Goal: Task Accomplishment & Management: Use online tool/utility

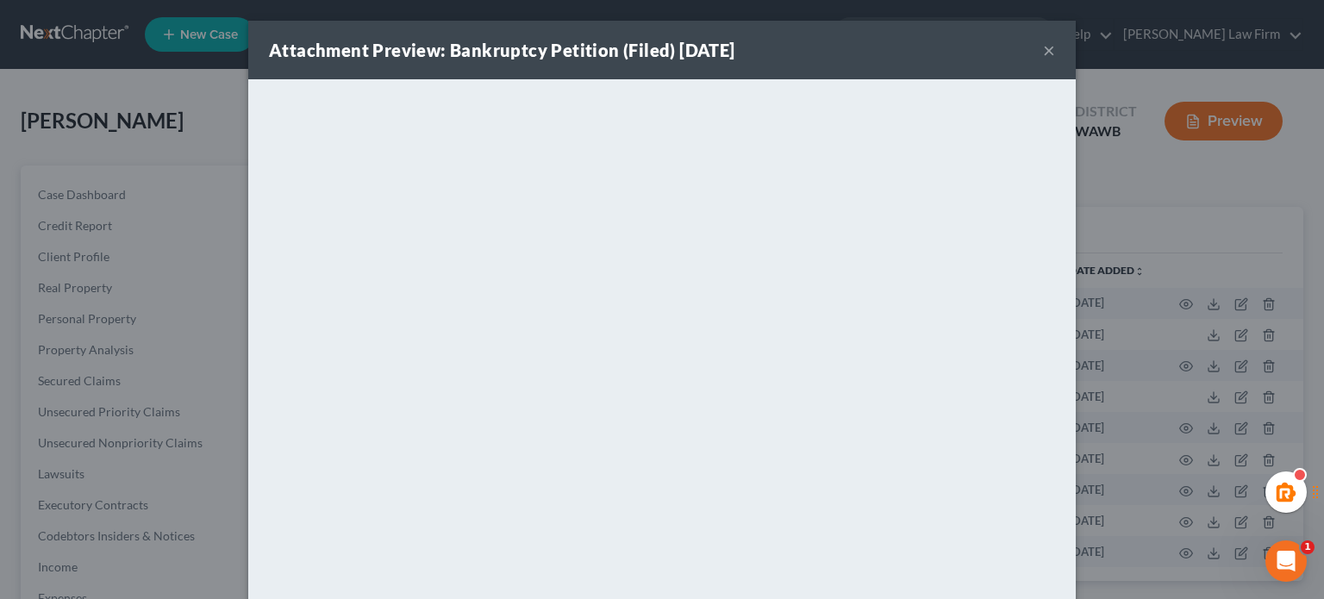
click at [1048, 44] on div "Attachment Preview: Bankruptcy Petition (Filed) 05/29/2024 ×" at bounding box center [662, 50] width 828 height 59
click at [86, 30] on div "Attachment Preview: Bankruptcy Petition (Filed) 05/29/2024 × <object ng-attr-da…" at bounding box center [662, 299] width 1324 height 599
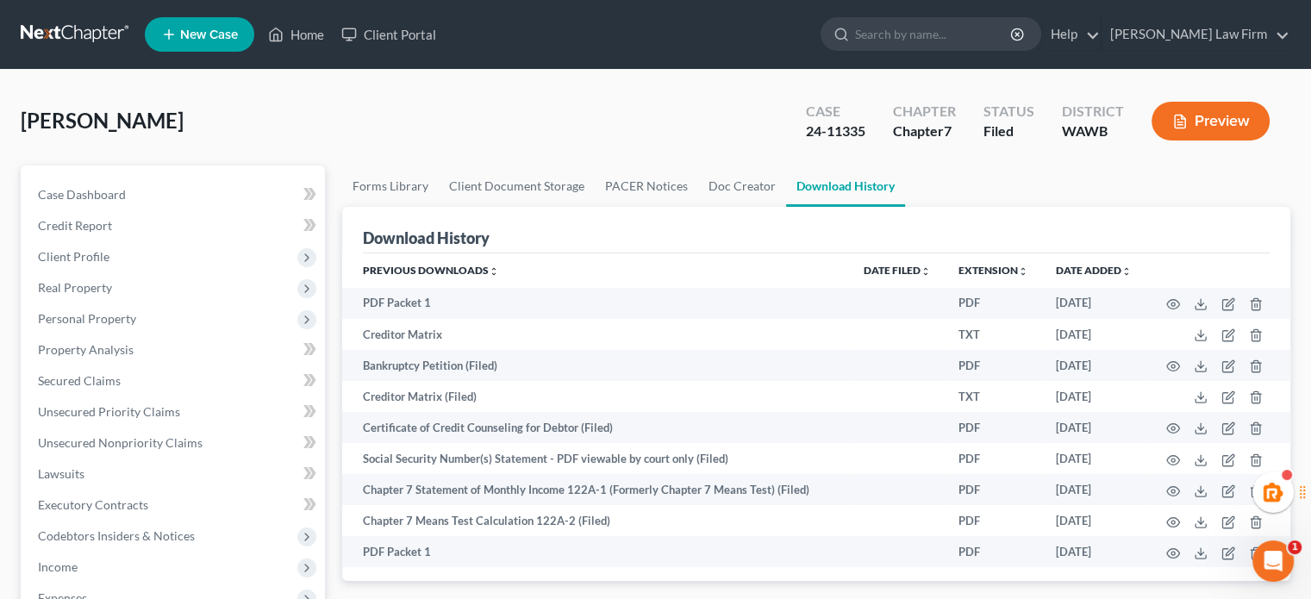
click at [24, 48] on link at bounding box center [76, 34] width 110 height 31
click at [48, 26] on link at bounding box center [76, 34] width 110 height 31
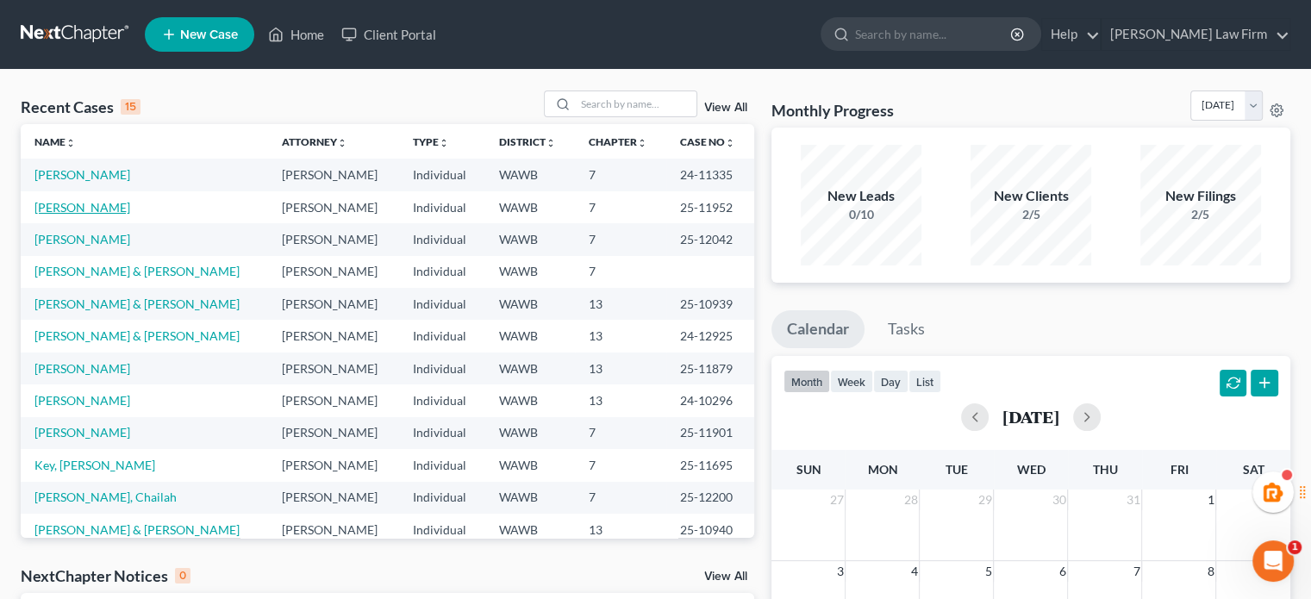
click at [89, 200] on link "[PERSON_NAME]" at bounding box center [82, 207] width 96 height 15
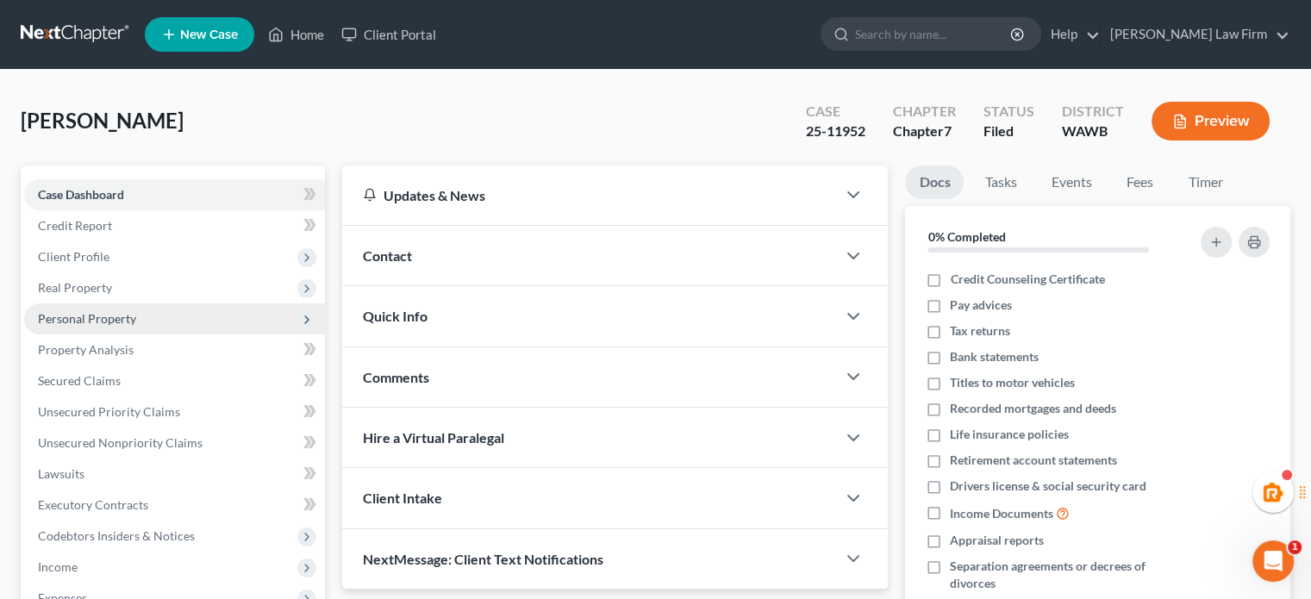
drag, startPoint x: 103, startPoint y: 310, endPoint x: 103, endPoint y: 320, distance: 9.5
click at [103, 311] on span "Personal Property" at bounding box center [87, 318] width 98 height 15
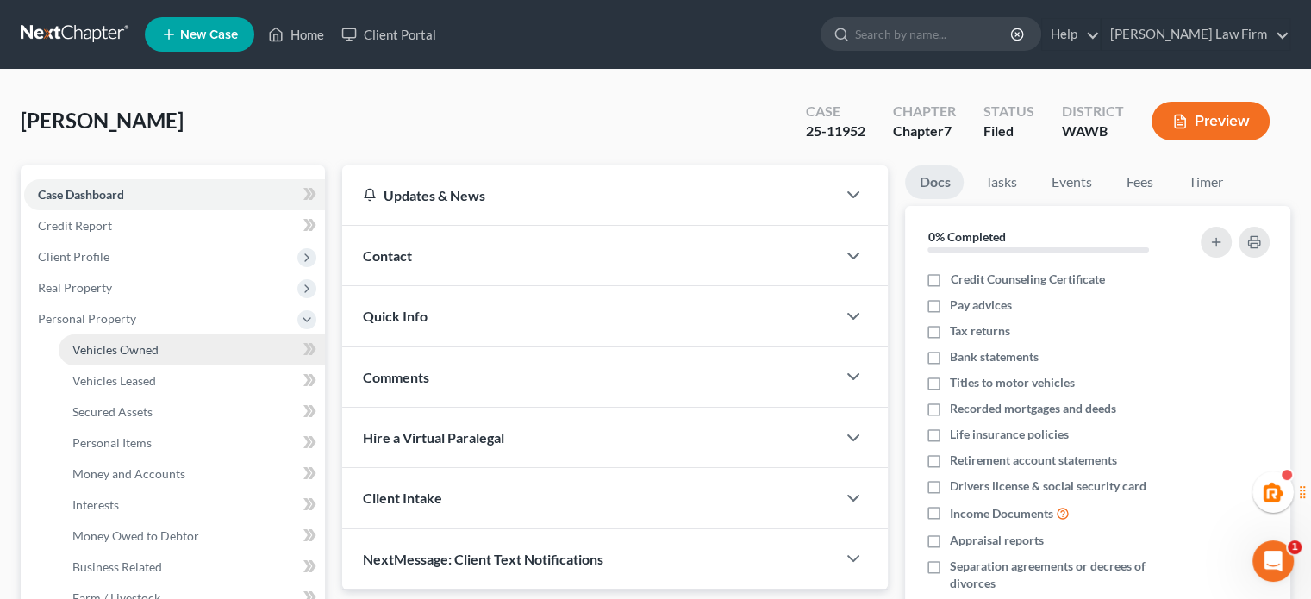
click at [100, 337] on link "Vehicles Owned" at bounding box center [192, 350] width 266 height 31
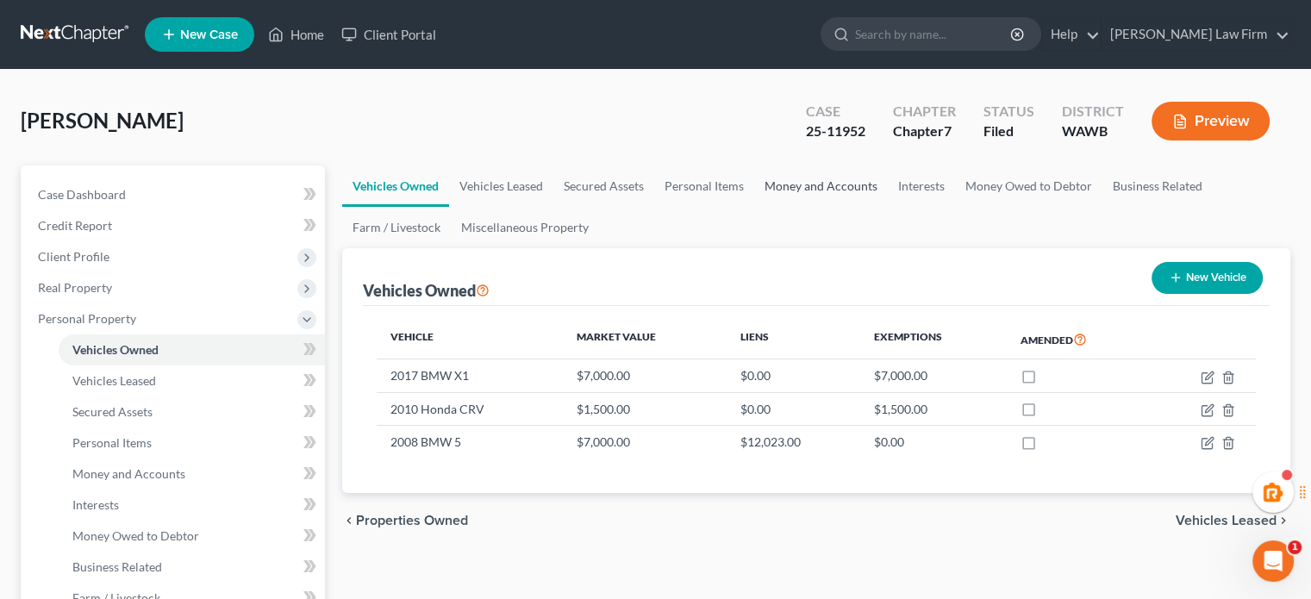
click at [793, 182] on link "Money and Accounts" at bounding box center [821, 186] width 134 height 41
